Goal: Task Accomplishment & Management: Manage account settings

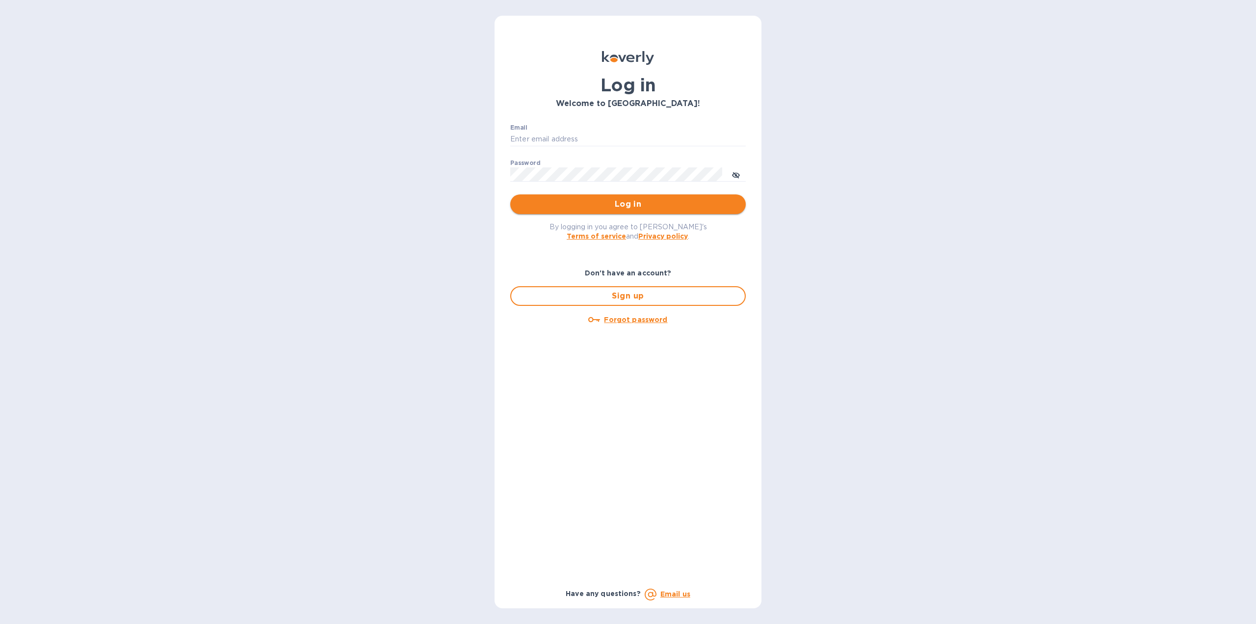
type input "[US_STATE][DOMAIN_NAME][EMAIL_ADDRESS][DOMAIN_NAME]"
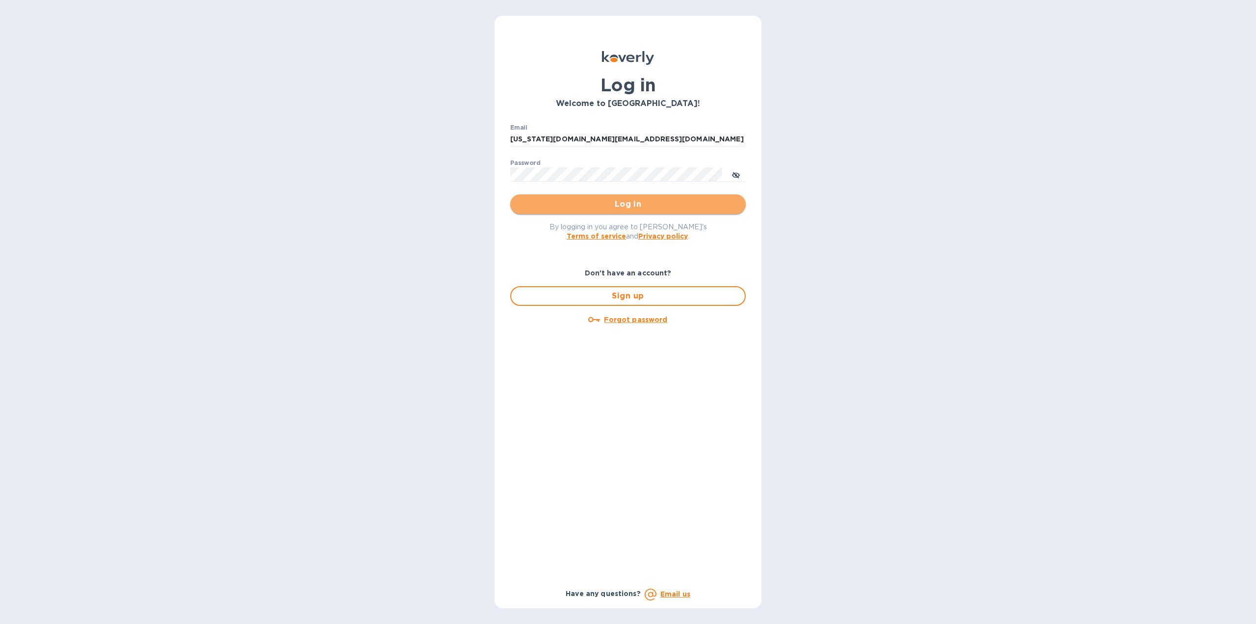
click at [553, 209] on span "Log in" at bounding box center [628, 204] width 220 height 12
